Goal: Find specific page/section: Find specific page/section

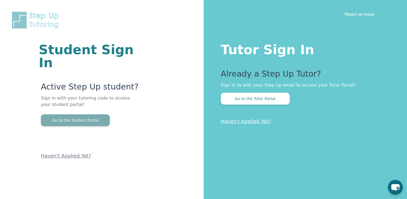
click at [62, 114] on button "Go to the Student Portal" at bounding box center [75, 120] width 69 height 12
click at [76, 114] on button "Go to the Student Portal" at bounding box center [75, 120] width 69 height 12
click at [69, 101] on p "Sign in with your tutoring code to access your student portal!" at bounding box center [90, 104] width 98 height 19
click at [72, 114] on button "Go to the Student Portal" at bounding box center [75, 120] width 69 height 12
